Goal: Transaction & Acquisition: Purchase product/service

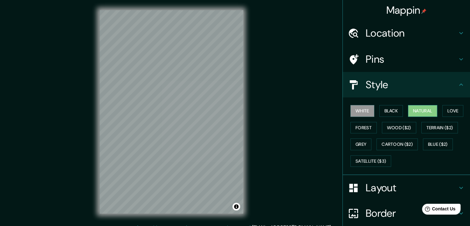
click at [423, 107] on button "Natural" at bounding box center [422, 111] width 29 height 12
click at [446, 111] on button "Love" at bounding box center [452, 111] width 21 height 12
click at [351, 111] on button "White" at bounding box center [362, 111] width 24 height 12
drag, startPoint x: 140, startPoint y: 79, endPoint x: 140, endPoint y: 74, distance: 5.1
click at [140, 74] on div at bounding box center [139, 72] width 5 height 5
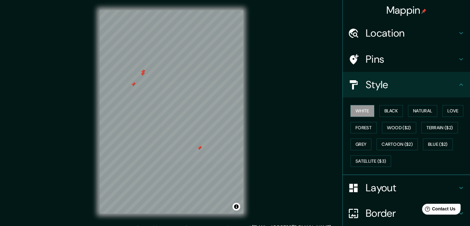
click at [144, 73] on div at bounding box center [142, 73] width 5 height 5
click at [144, 71] on div at bounding box center [142, 71] width 5 height 5
click at [133, 85] on div at bounding box center [133, 84] width 5 height 5
click at [199, 149] on div at bounding box center [198, 147] width 5 height 5
click at [201, 147] on div at bounding box center [201, 147] width 5 height 5
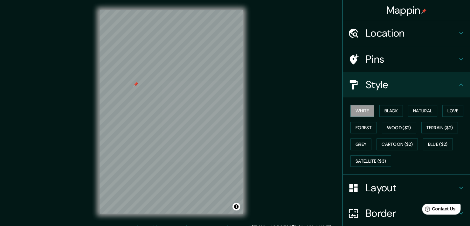
click at [135, 86] on div at bounding box center [135, 84] width 5 height 5
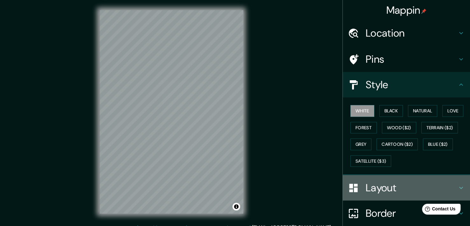
click at [389, 189] on h4 "Layout" at bounding box center [412, 187] width 92 height 13
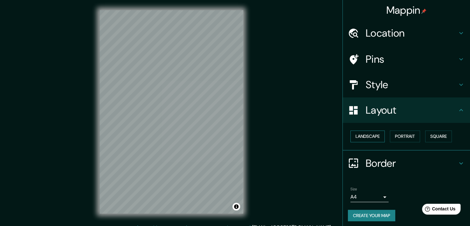
click at [373, 135] on button "Landscape" at bounding box center [367, 136] width 34 height 12
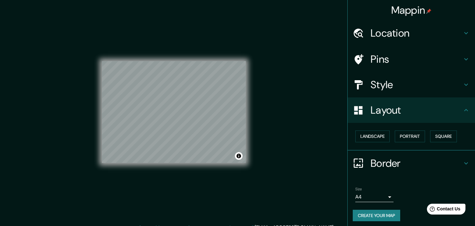
click at [378, 197] on body "Mappin Location [PERSON_NAME][GEOGRAPHIC_DATA], [GEOGRAPHIC_DATA][PERSON_NAME],…" at bounding box center [237, 113] width 475 height 226
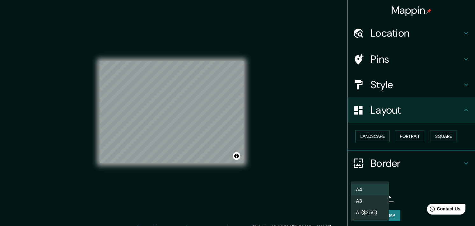
click at [375, 204] on li "A3" at bounding box center [369, 200] width 38 height 11
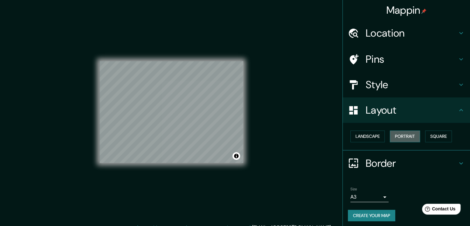
click at [392, 134] on button "Portrait" at bounding box center [405, 136] width 30 height 12
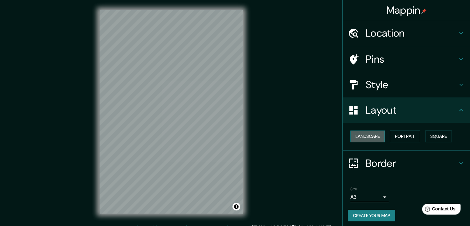
click at [358, 136] on button "Landscape" at bounding box center [367, 136] width 34 height 12
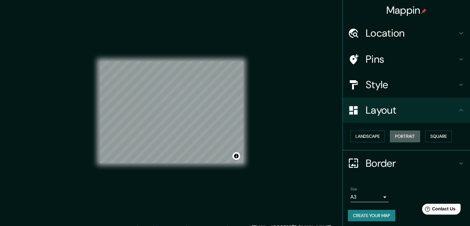
click at [391, 135] on button "Portrait" at bounding box center [405, 136] width 30 height 12
